Goal: Task Accomplishment & Management: Manage account settings

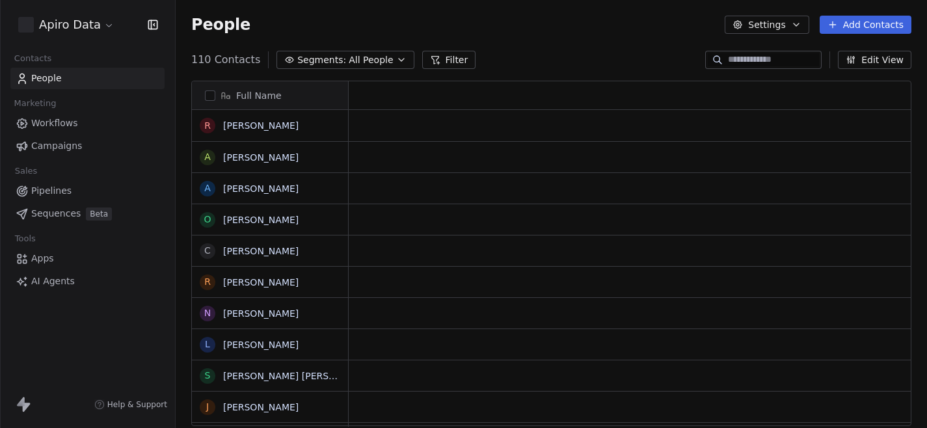
scroll to position [377, 752]
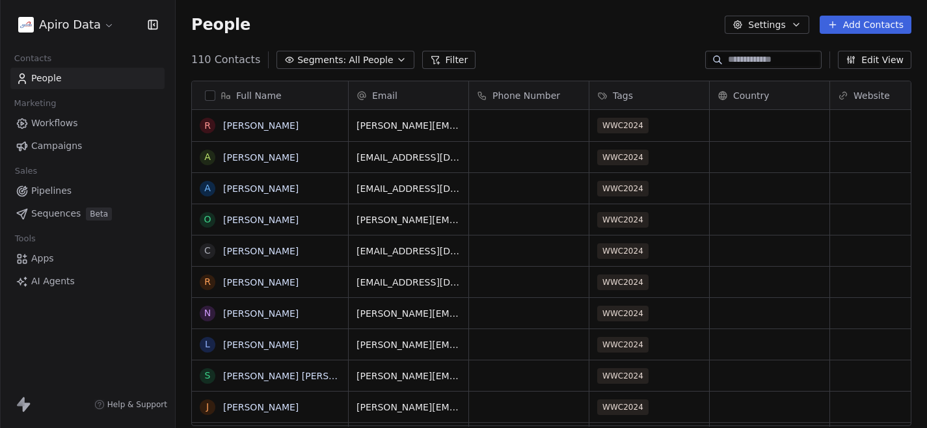
click at [76, 30] on html "Apiro Data Contacts People Marketing Workflows Campaigns Sales Pipelines Sequen…" at bounding box center [463, 214] width 927 height 428
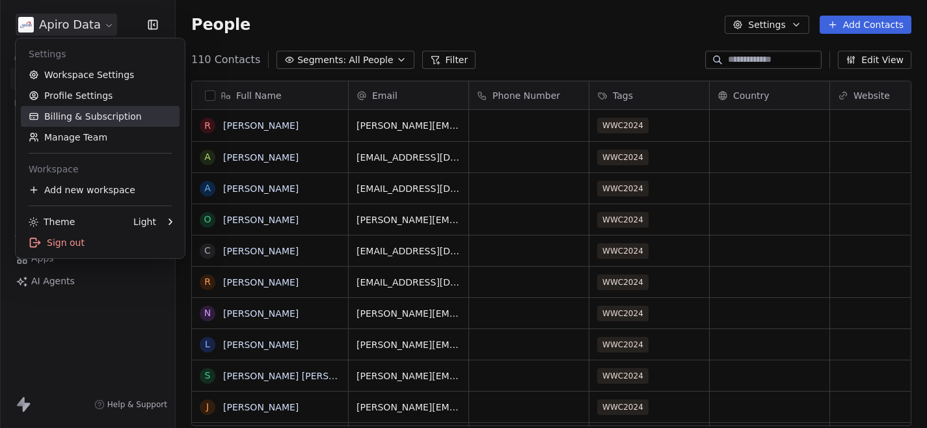
click at [70, 124] on link "Billing & Subscription" at bounding box center [100, 116] width 159 height 21
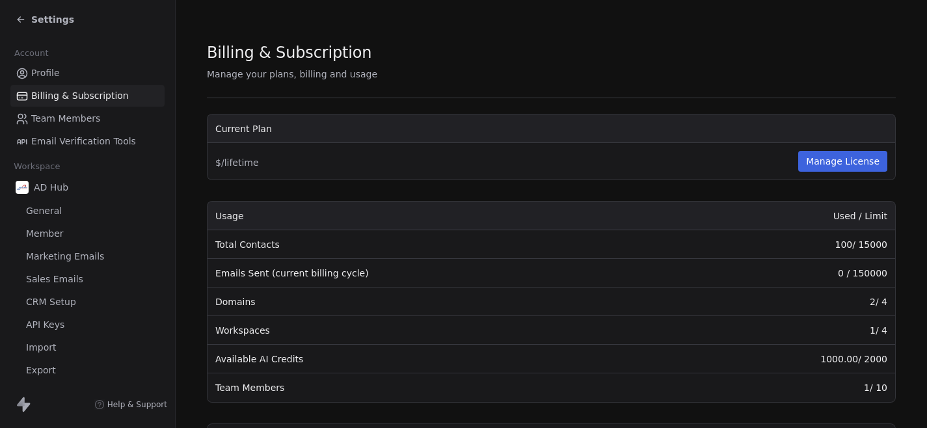
click at [510, 57] on div "Billing & Subscription" at bounding box center [551, 53] width 689 height 22
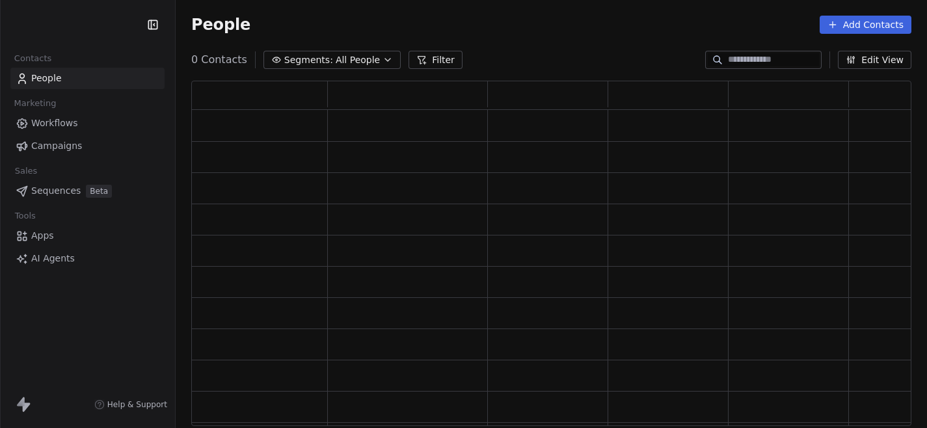
scroll to position [346, 721]
click at [527, 42] on div "People Add Contacts" at bounding box center [552, 24] width 752 height 49
